Goal: Information Seeking & Learning: Learn about a topic

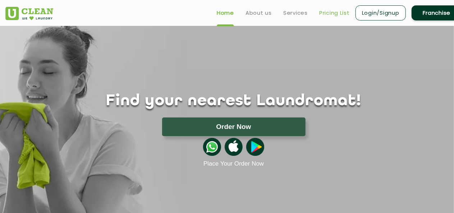
click at [330, 12] on link "Pricing List" at bounding box center [334, 13] width 31 height 9
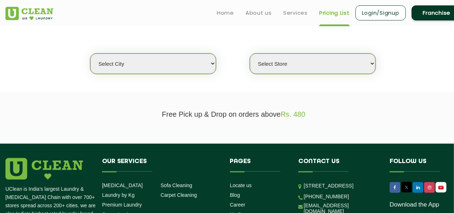
scroll to position [170, 0]
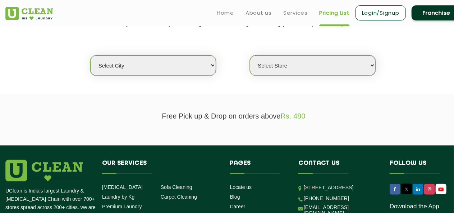
click at [181, 65] on select "Select city [GEOGRAPHIC_DATA] [GEOGRAPHIC_DATA] [GEOGRAPHIC_DATA] [GEOGRAPHIC_D…" at bounding box center [153, 65] width 126 height 20
select select "1"
click at [90, 55] on select "Select city [GEOGRAPHIC_DATA] [GEOGRAPHIC_DATA] [GEOGRAPHIC_DATA] [GEOGRAPHIC_D…" at bounding box center [153, 65] width 126 height 20
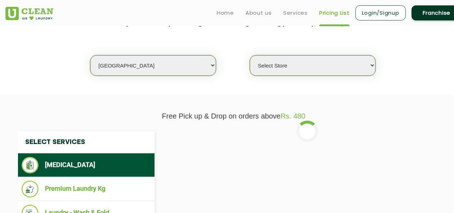
click at [321, 71] on select "Select Store [GEOGRAPHIC_DATA] [GEOGRAPHIC_DATA] 2 [GEOGRAPHIC_DATA] [PERSON_NA…" at bounding box center [313, 65] width 126 height 20
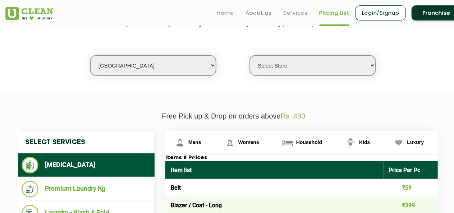
select select "547"
click at [250, 55] on select "Select Store [GEOGRAPHIC_DATA] [GEOGRAPHIC_DATA] 2 [GEOGRAPHIC_DATA] [PERSON_NA…" at bounding box center [313, 65] width 126 height 20
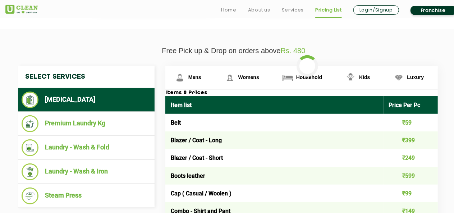
scroll to position [236, 0]
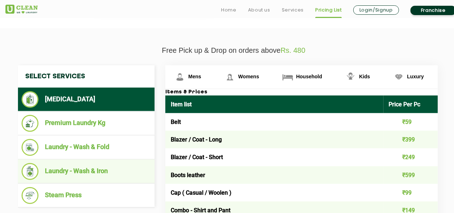
click at [121, 160] on ul "Laundry - Wash & Iron" at bounding box center [86, 172] width 137 height 24
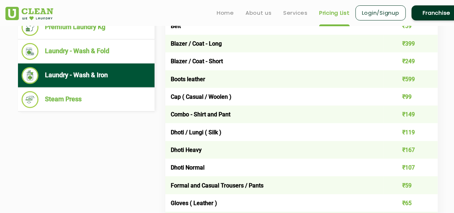
scroll to position [328, 0]
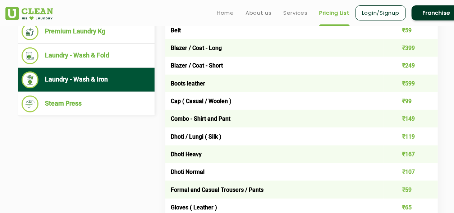
click at [122, 76] on li "Laundry - Wash & Iron" at bounding box center [86, 80] width 129 height 17
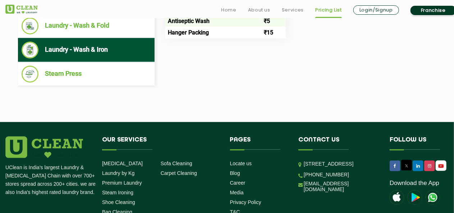
scroll to position [363, 0]
